Goal: Task Accomplishment & Management: Use online tool/utility

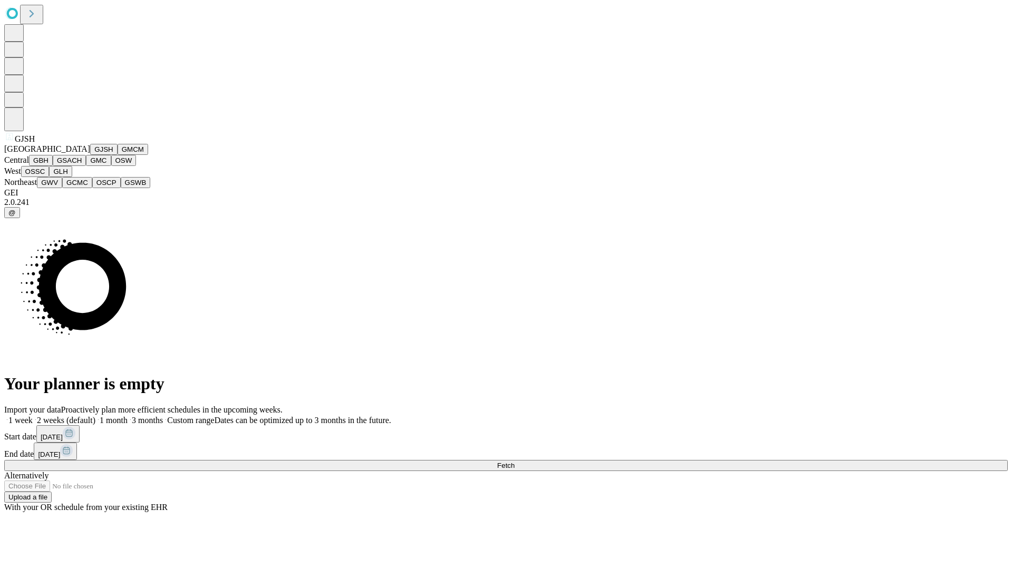
click at [90, 155] on button "GJSH" at bounding box center [103, 149] width 27 height 11
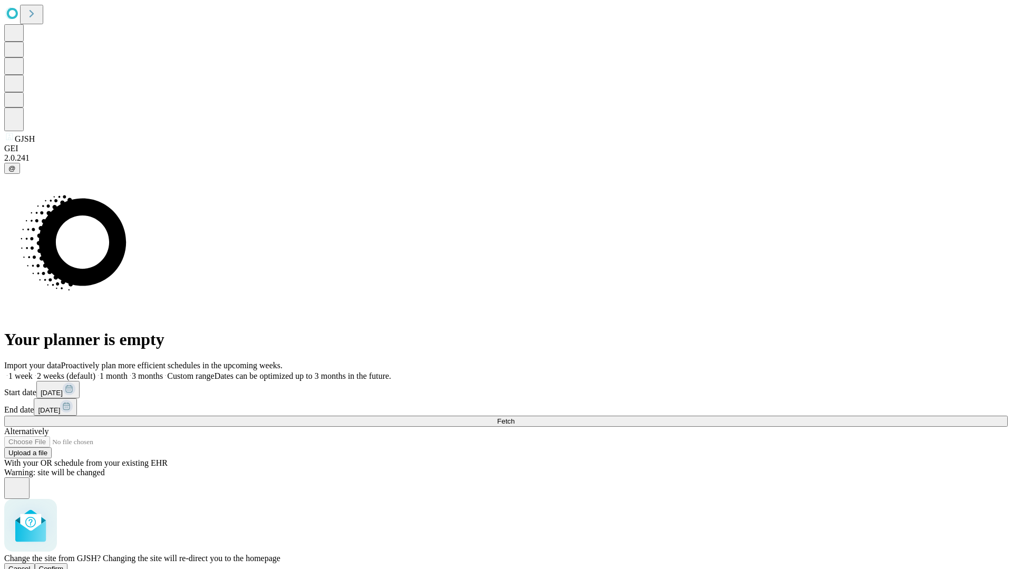
click at [64, 565] on span "Confirm" at bounding box center [51, 569] width 25 height 8
click at [127, 371] on label "1 month" at bounding box center [111, 375] width 32 height 9
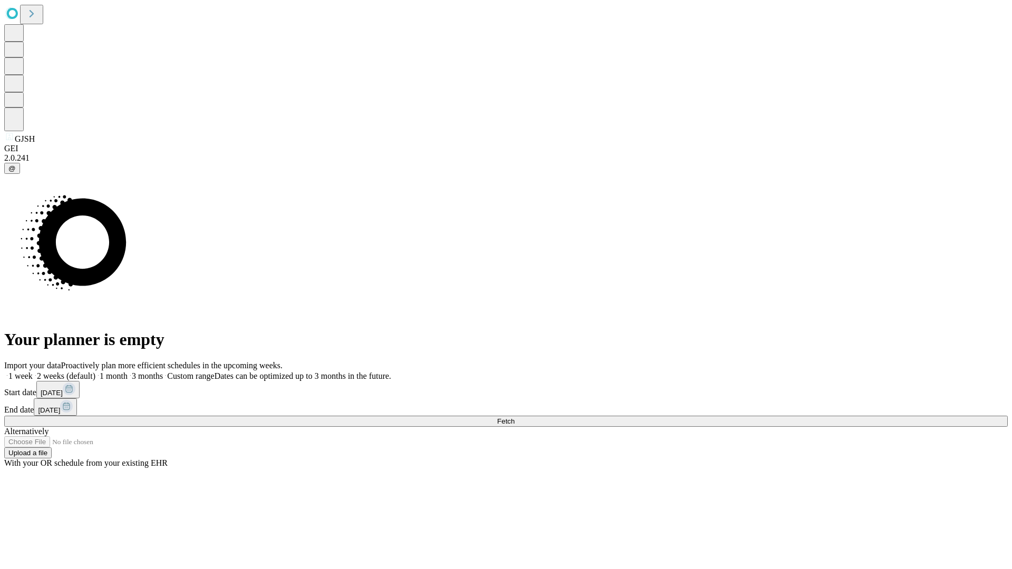
click at [514, 417] on span "Fetch" at bounding box center [505, 421] width 17 height 8
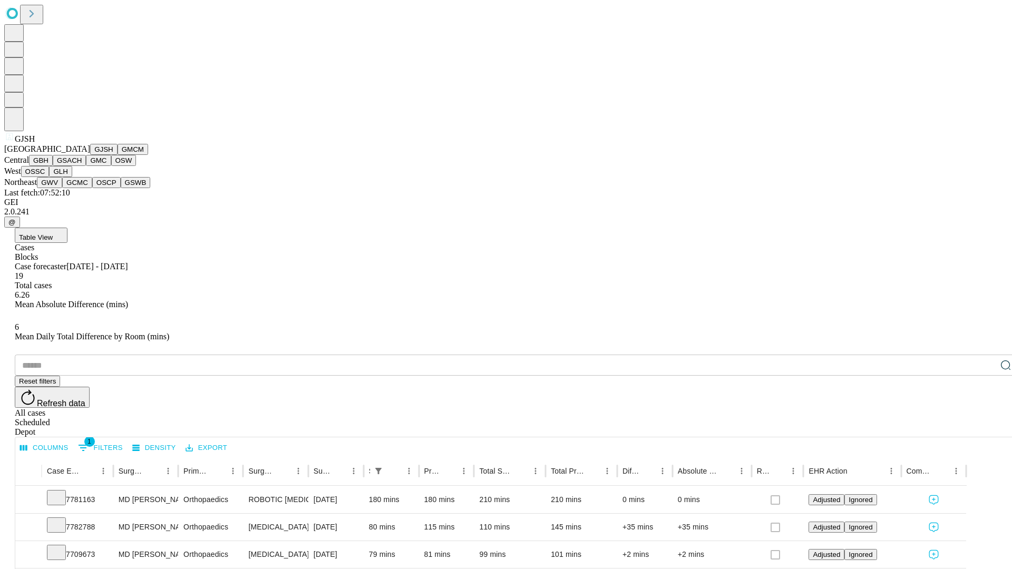
click at [117, 155] on button "GMCM" at bounding box center [132, 149] width 31 height 11
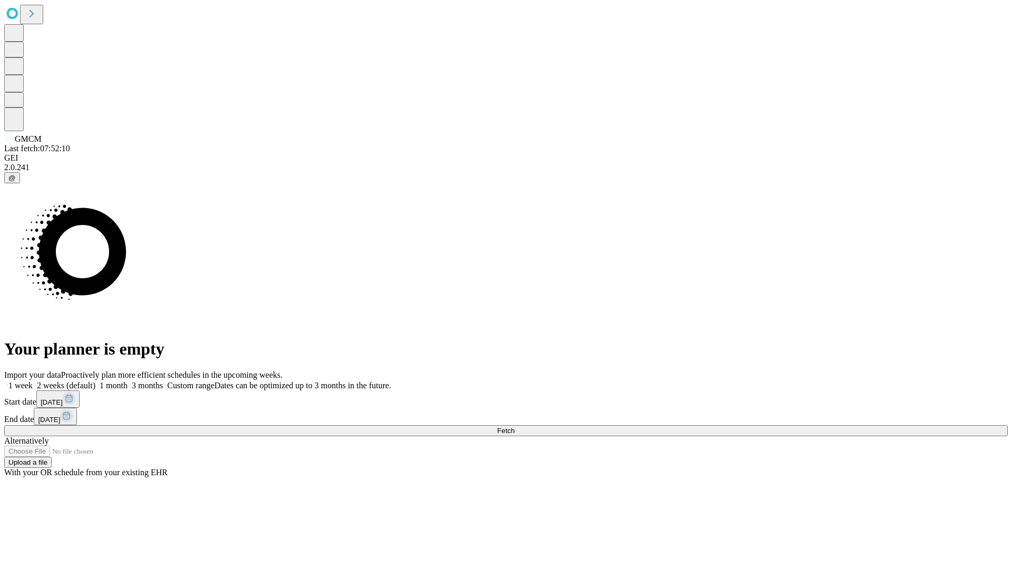
click at [127, 381] on label "1 month" at bounding box center [111, 385] width 32 height 9
click at [514, 427] on span "Fetch" at bounding box center [505, 431] width 17 height 8
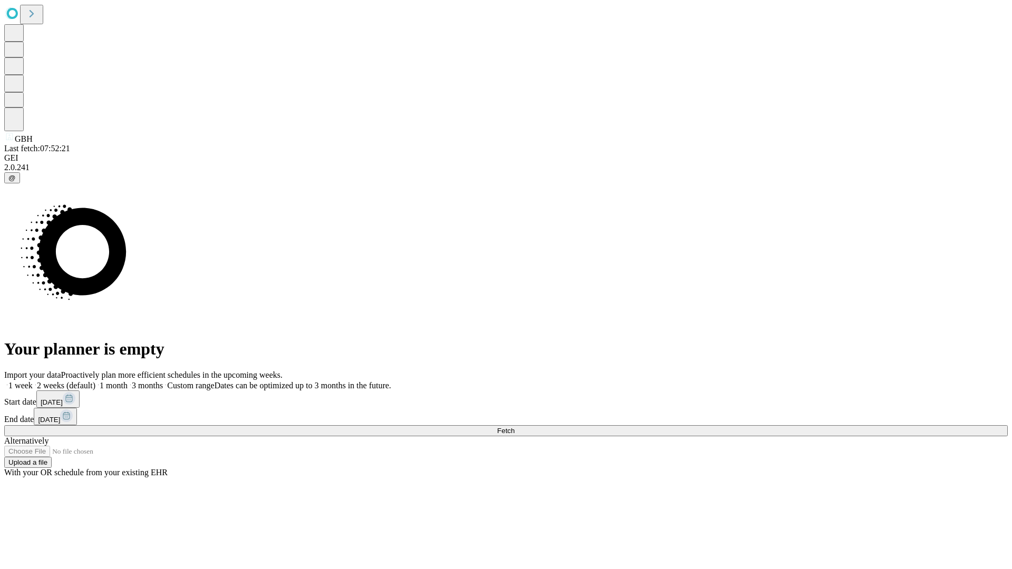
click at [127, 381] on label "1 month" at bounding box center [111, 385] width 32 height 9
click at [514, 427] on span "Fetch" at bounding box center [505, 431] width 17 height 8
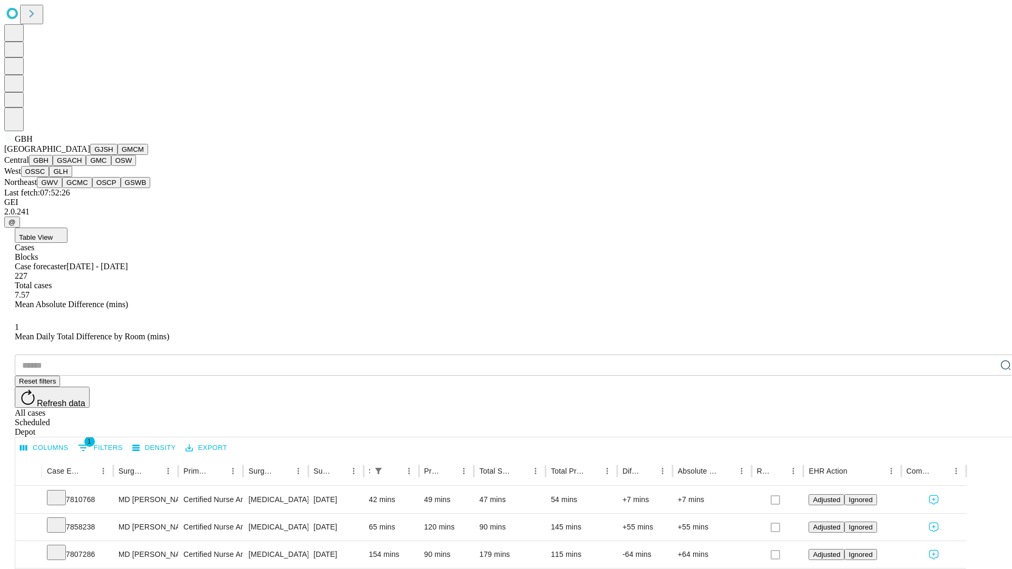
click at [82, 166] on button "GSACH" at bounding box center [69, 160] width 33 height 11
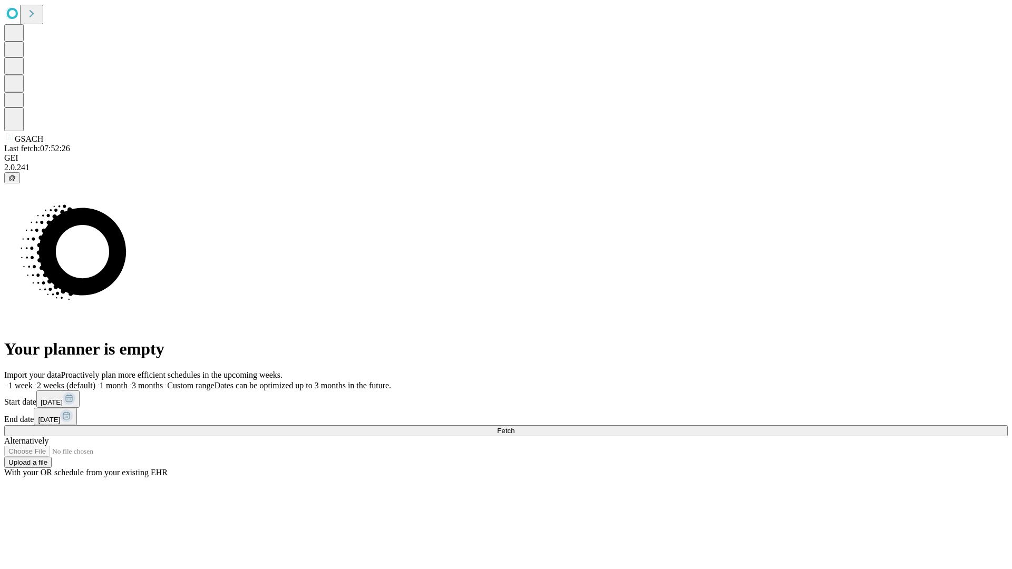
click at [127, 381] on label "1 month" at bounding box center [111, 385] width 32 height 9
click at [514, 427] on span "Fetch" at bounding box center [505, 431] width 17 height 8
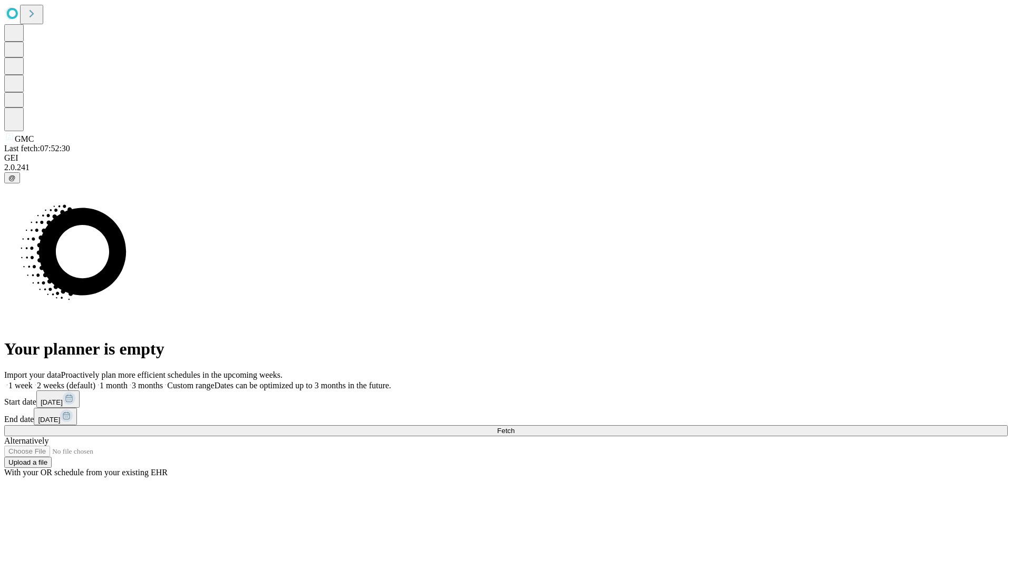
click at [127, 381] on label "1 month" at bounding box center [111, 385] width 32 height 9
click at [514, 427] on span "Fetch" at bounding box center [505, 431] width 17 height 8
click at [127, 381] on label "1 month" at bounding box center [111, 385] width 32 height 9
click at [514, 427] on span "Fetch" at bounding box center [505, 431] width 17 height 8
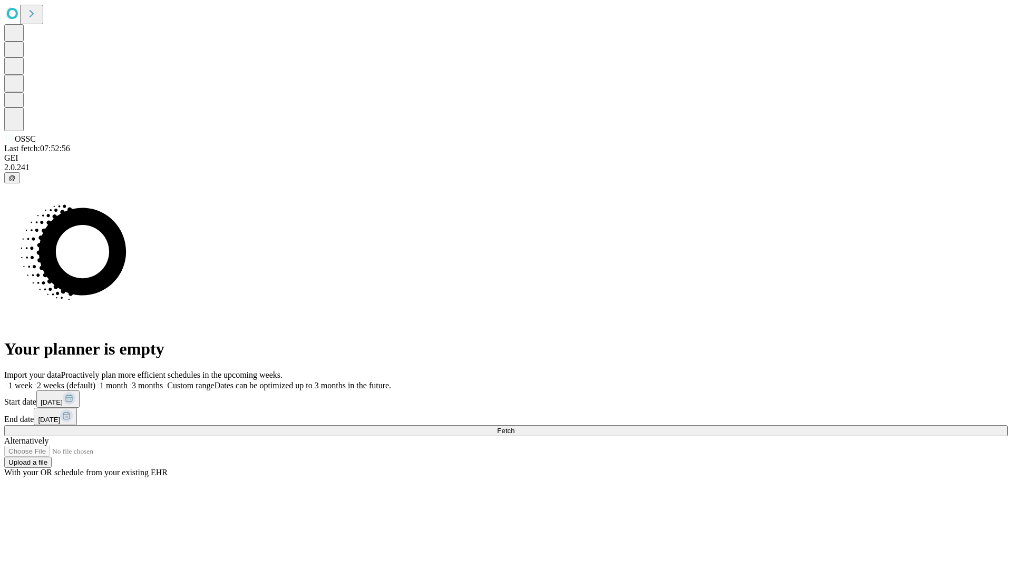
click at [127, 381] on label "1 month" at bounding box center [111, 385] width 32 height 9
click at [514, 427] on span "Fetch" at bounding box center [505, 431] width 17 height 8
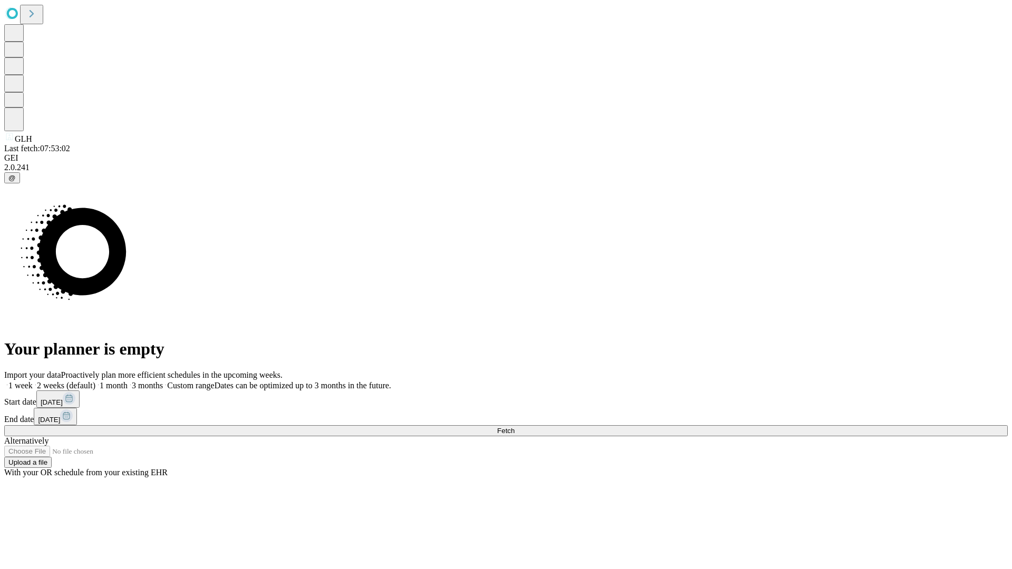
click at [127, 381] on label "1 month" at bounding box center [111, 385] width 32 height 9
click at [514, 427] on span "Fetch" at bounding box center [505, 431] width 17 height 8
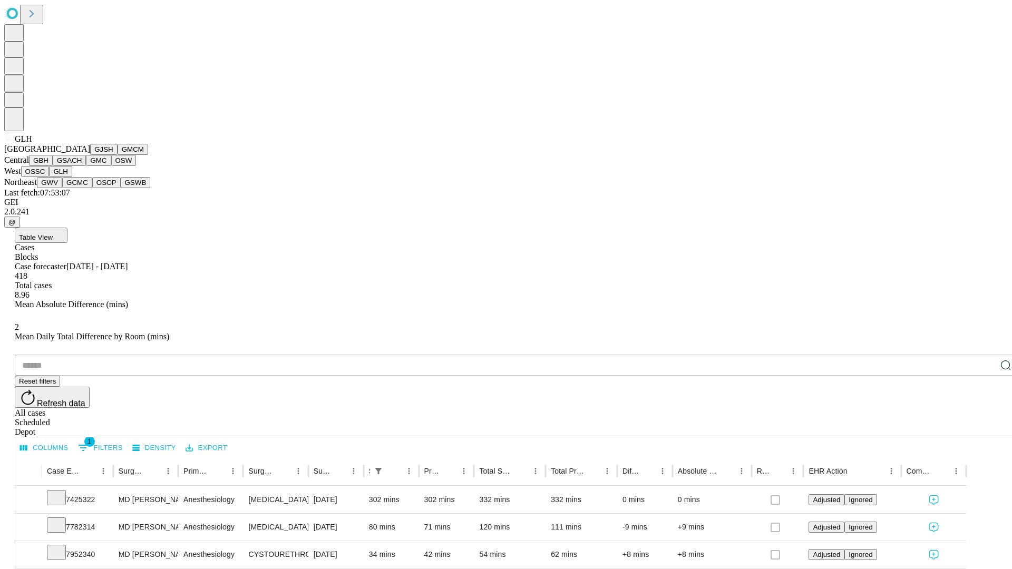
click at [62, 188] on button "GWV" at bounding box center [49, 182] width 25 height 11
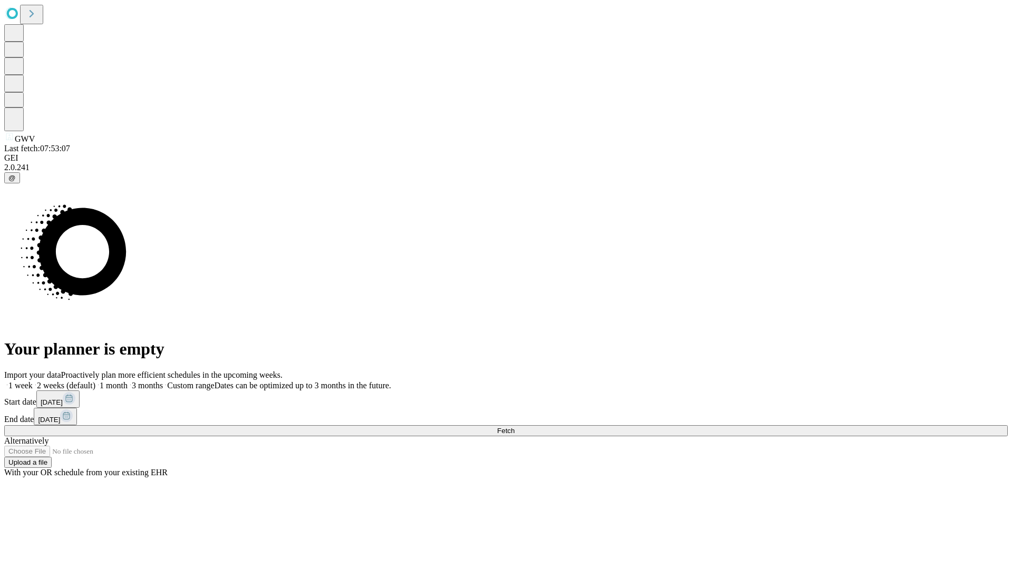
click at [127, 381] on label "1 month" at bounding box center [111, 385] width 32 height 9
click at [514, 427] on span "Fetch" at bounding box center [505, 431] width 17 height 8
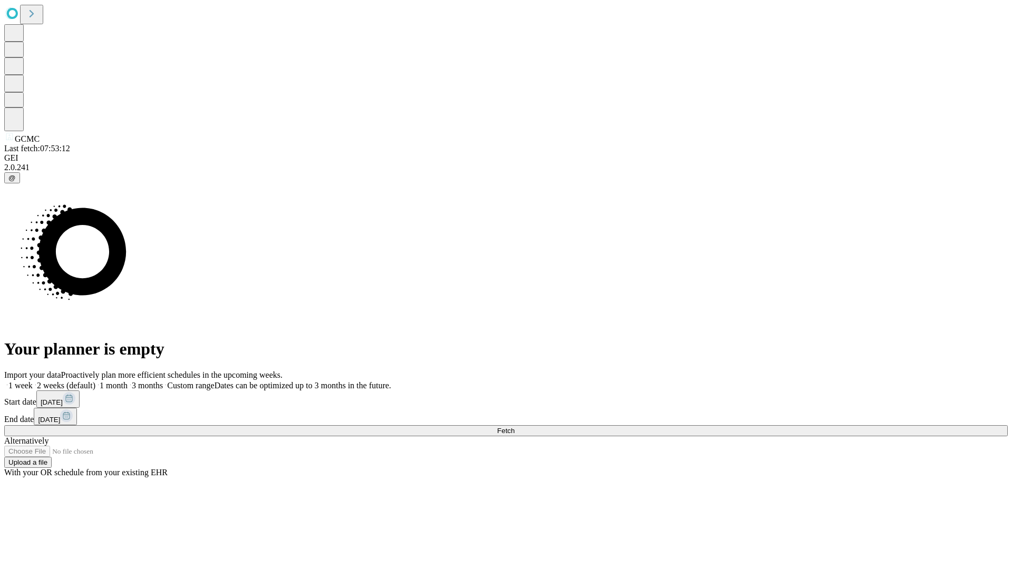
click at [127, 381] on label "1 month" at bounding box center [111, 385] width 32 height 9
click at [514, 427] on span "Fetch" at bounding box center [505, 431] width 17 height 8
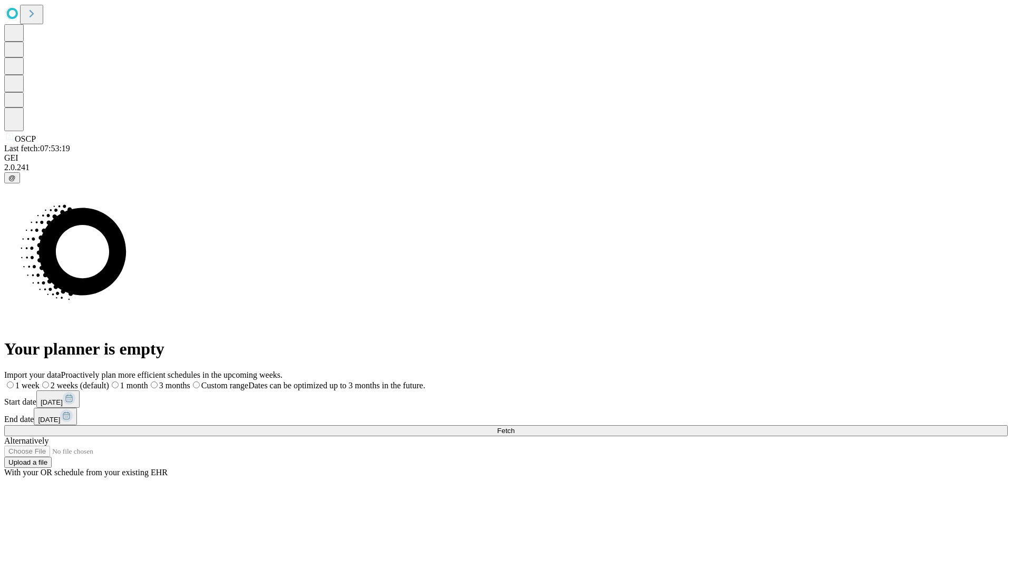
click at [514, 427] on span "Fetch" at bounding box center [505, 431] width 17 height 8
